Goal: Transaction & Acquisition: Purchase product/service

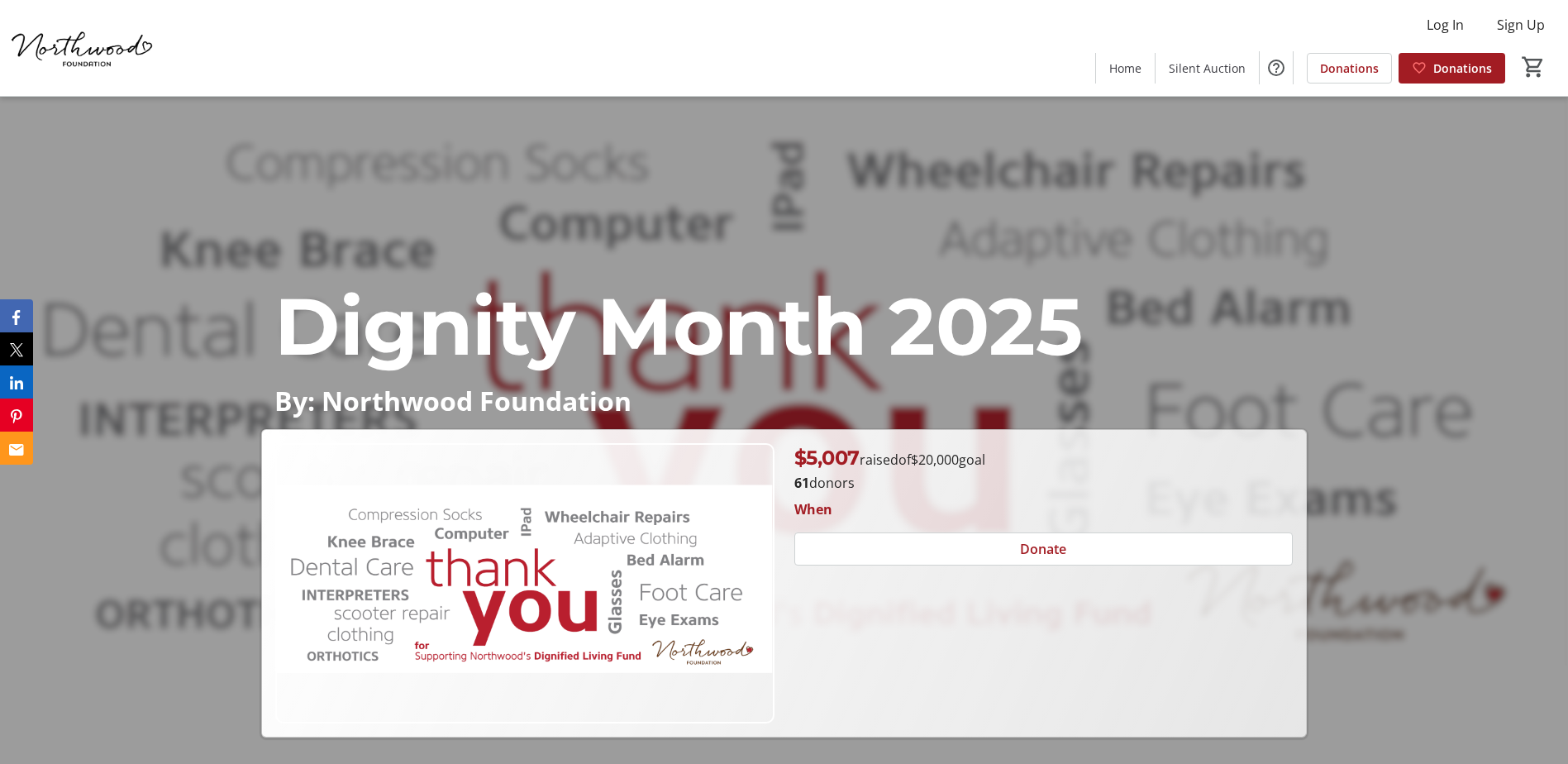
click at [974, 256] on div "Dignity Month 2025 By: Northwood Foundation Dignity Month 2025 By: Northwood Fo…" at bounding box center [784, 416] width 1568 height 641
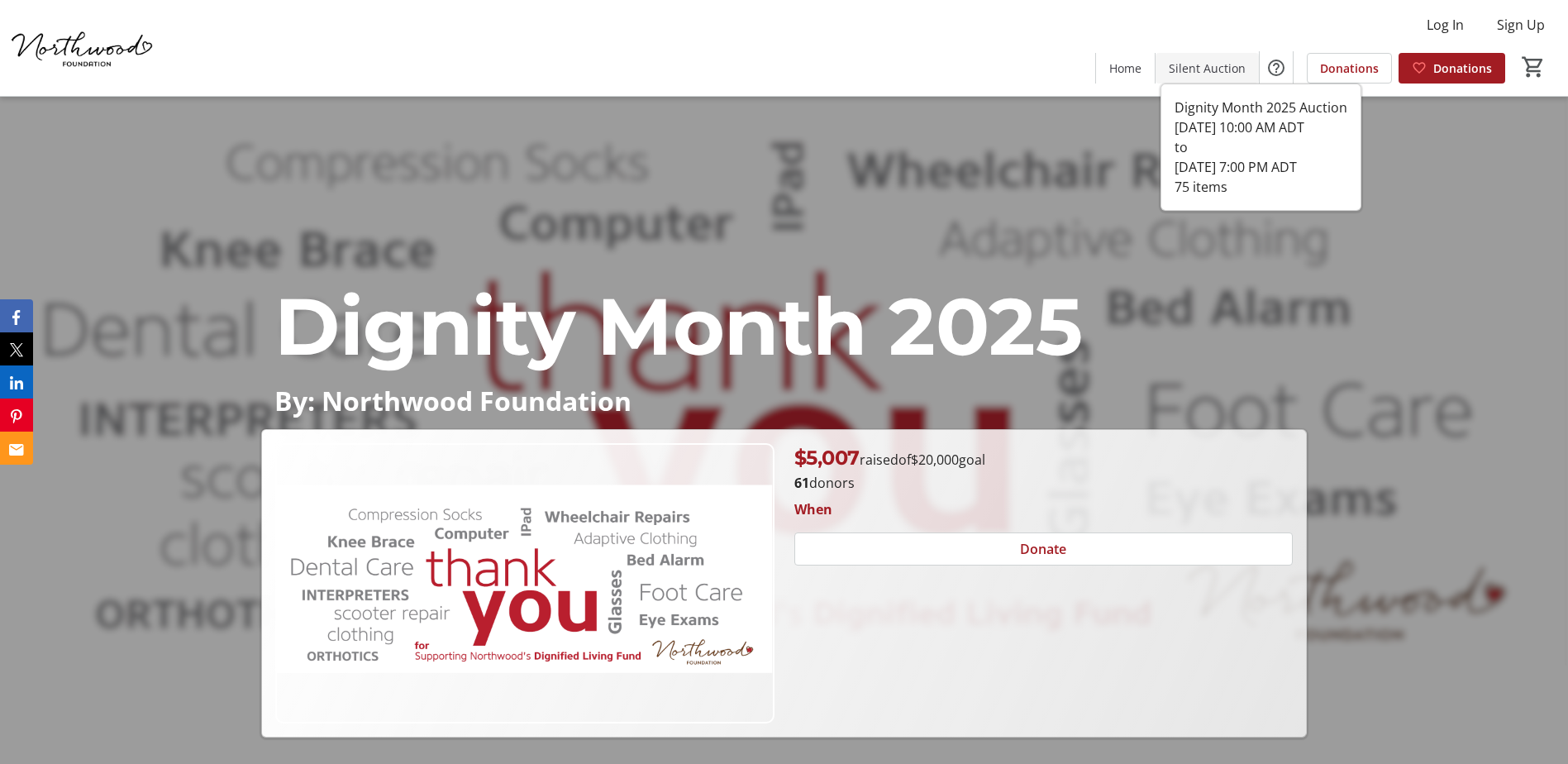
click at [1204, 70] on span "Silent Auction" at bounding box center [1206, 68] width 77 height 18
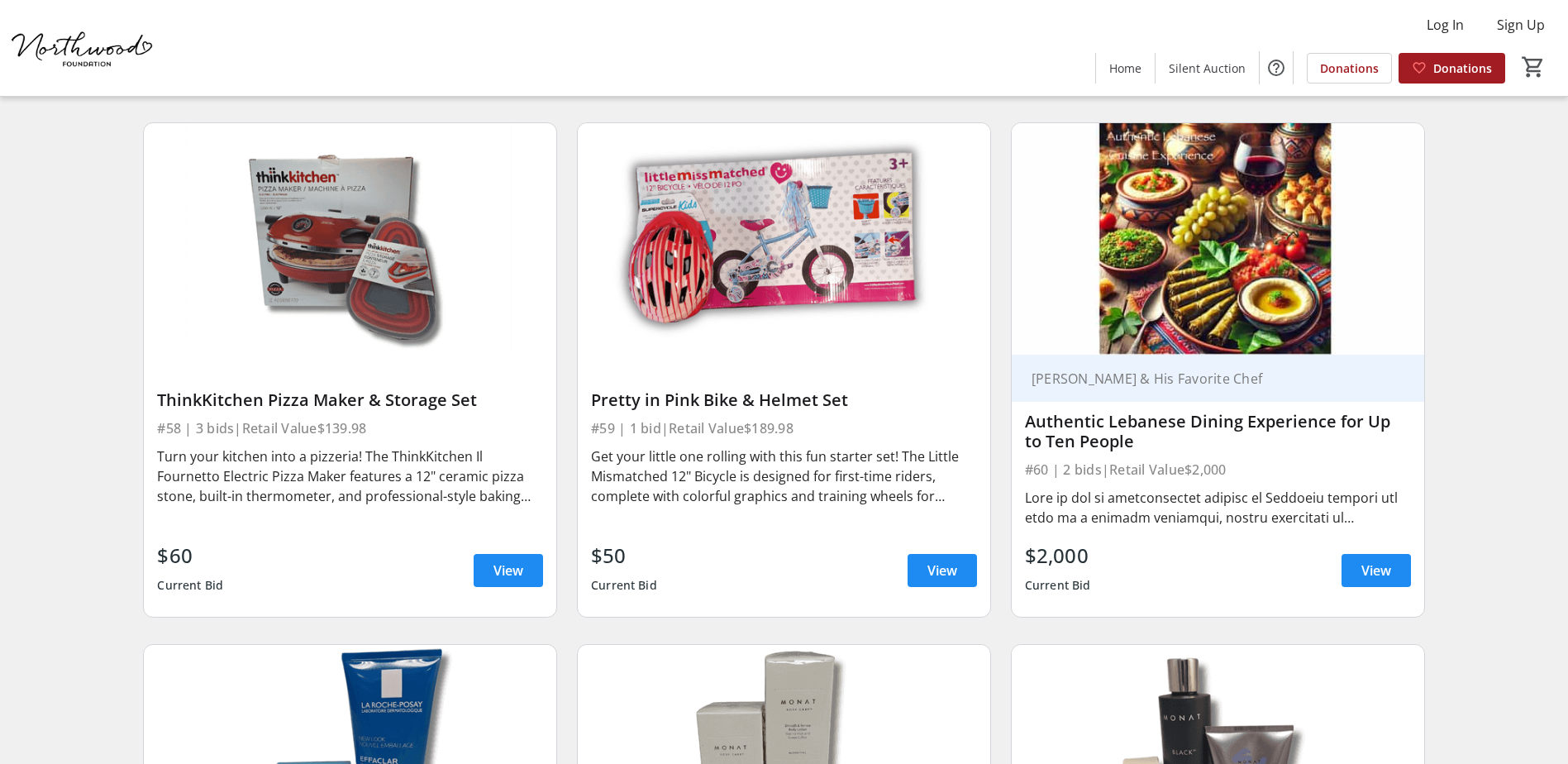
scroll to position [9757, 0]
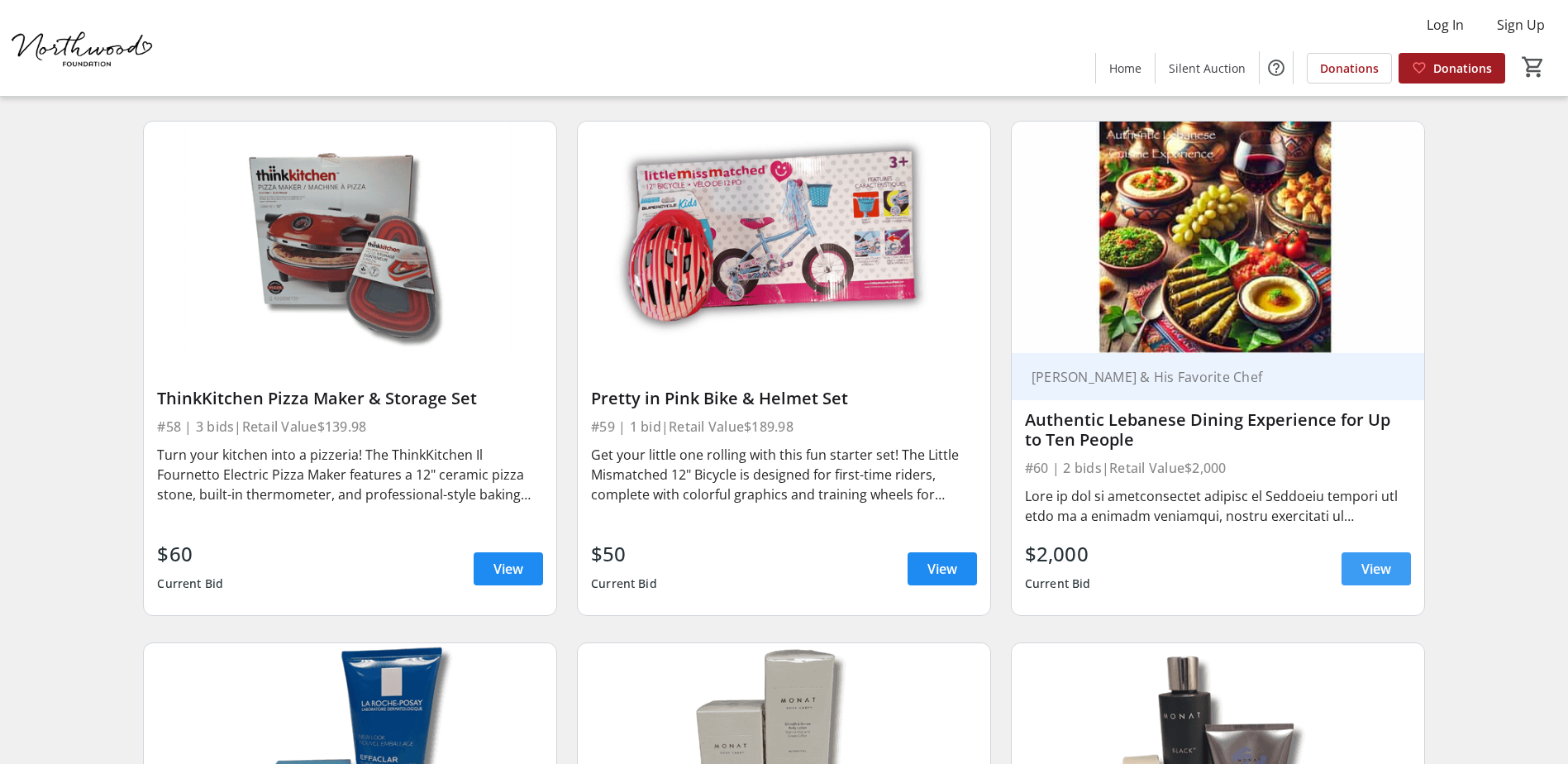
click at [1374, 559] on span "View" at bounding box center [1376, 569] width 30 height 19
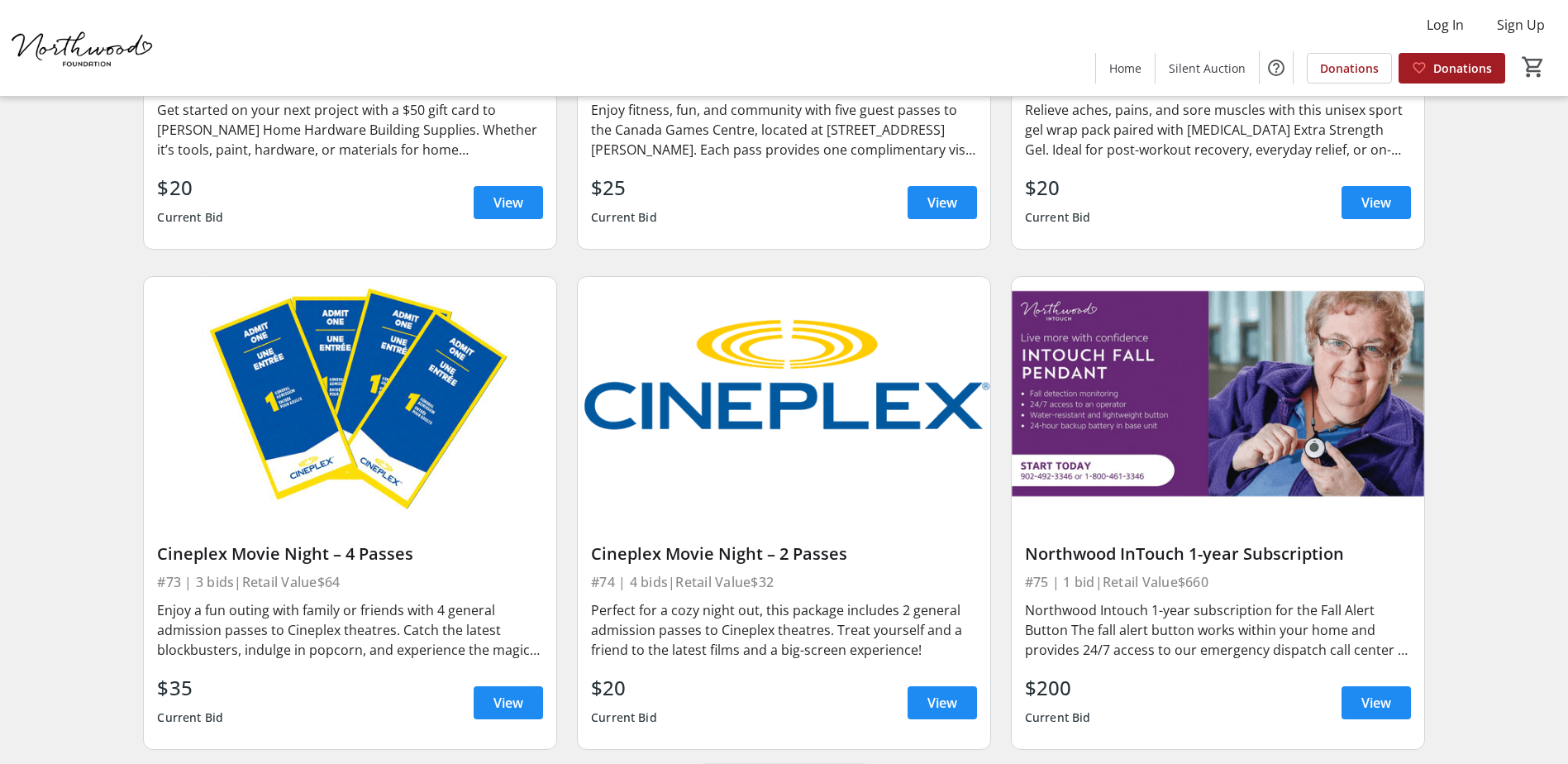
scroll to position [12141, 0]
